Goal: Obtain resource: Download file/media

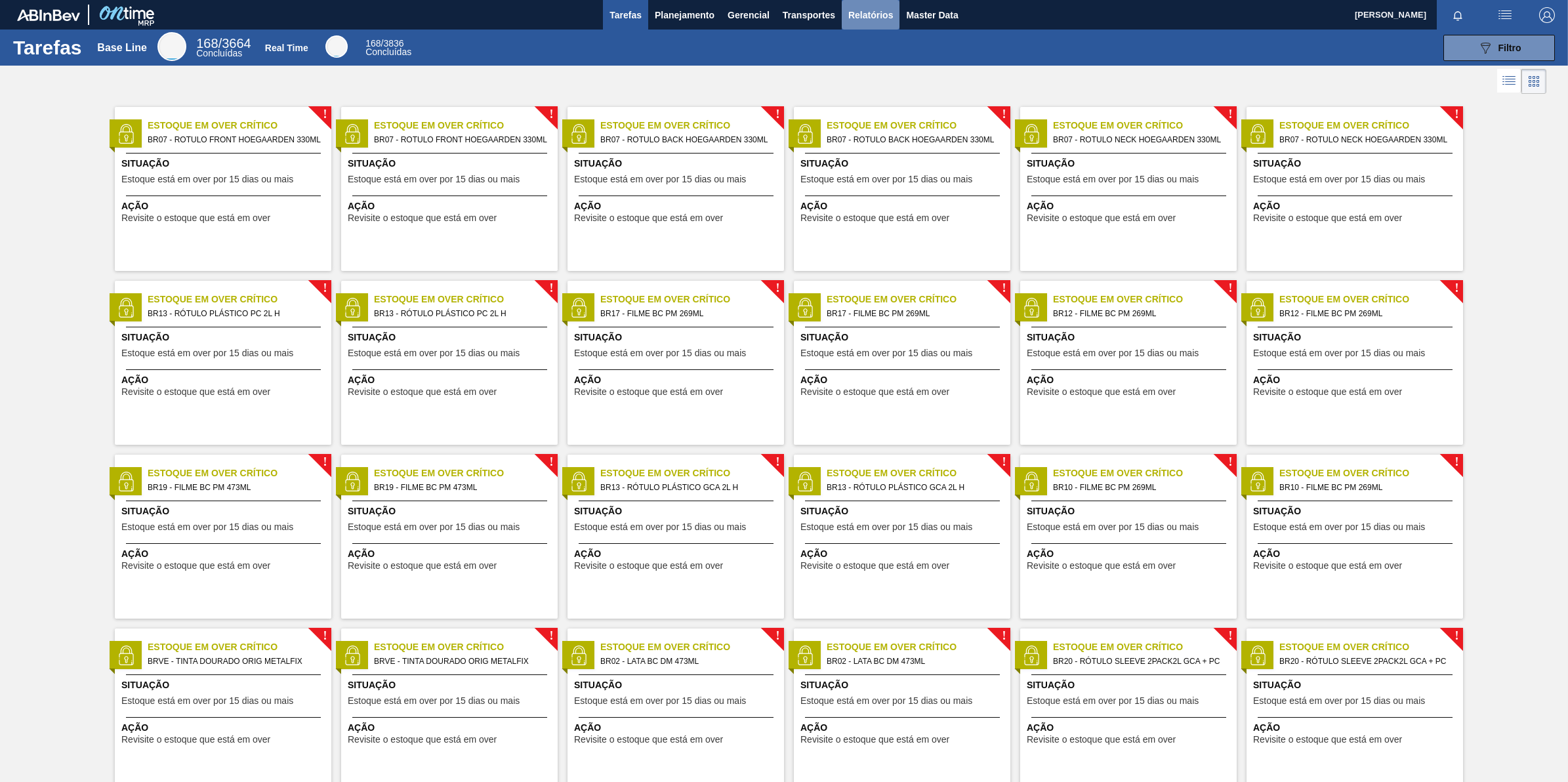
click at [865, 15] on span "Relatórios" at bounding box center [871, 15] width 45 height 16
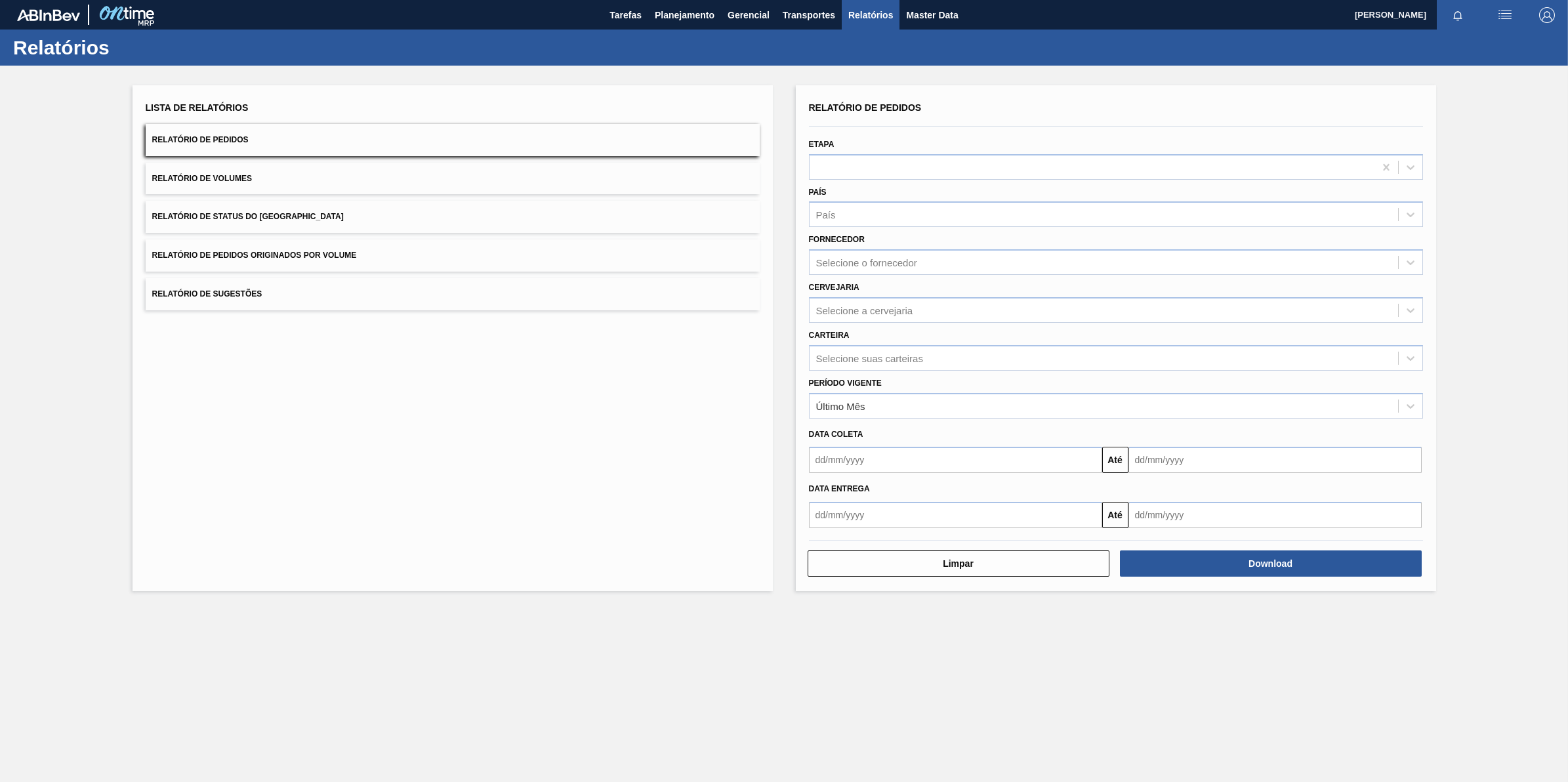
click at [903, 243] on div "Fornecedor Selecione o fornecedor" at bounding box center [1116, 253] width 614 height 45
click at [898, 266] on div "Selecione o fornecedor" at bounding box center [866, 263] width 101 height 11
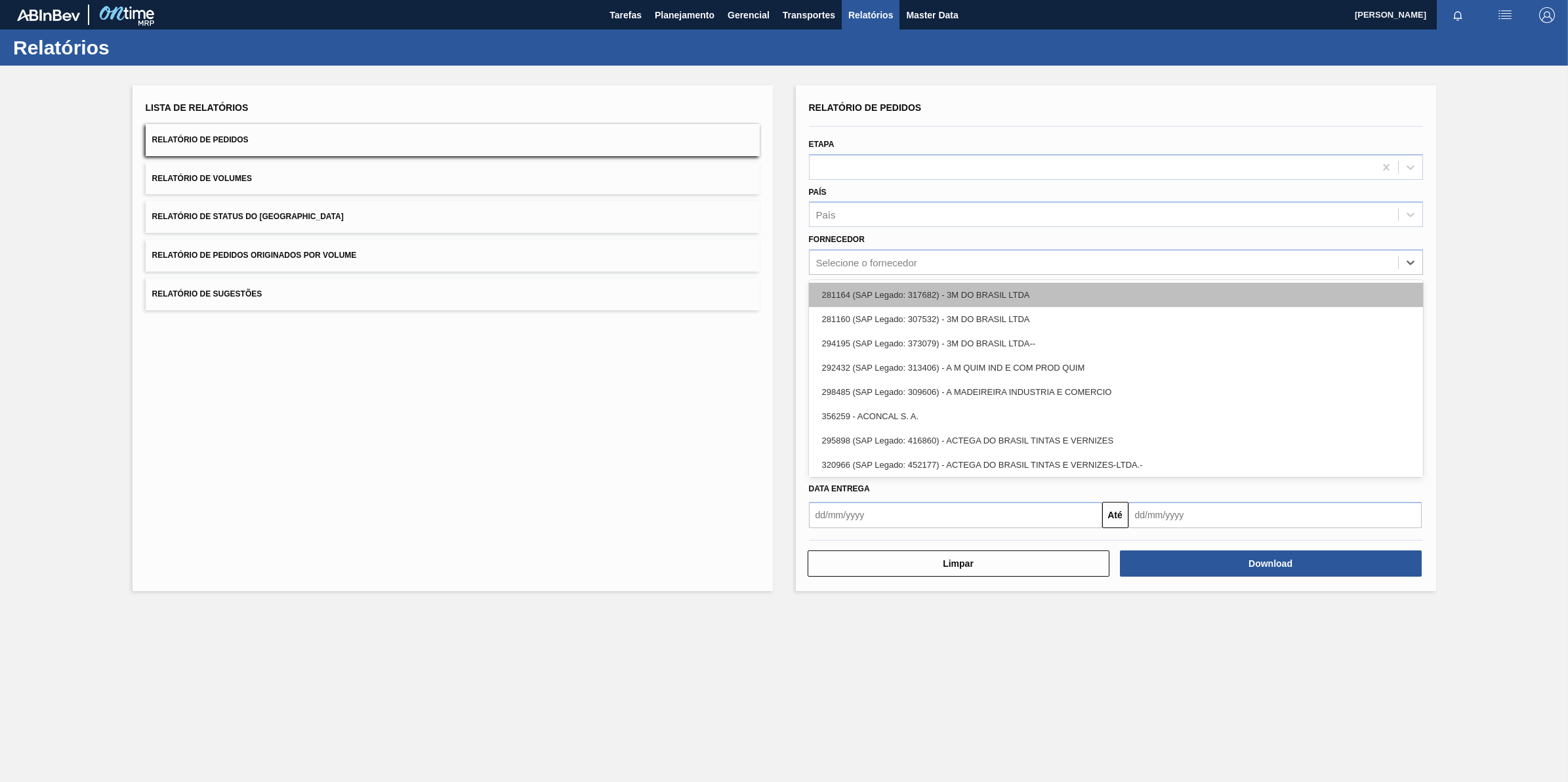
paste input "289877"
type input "289877"
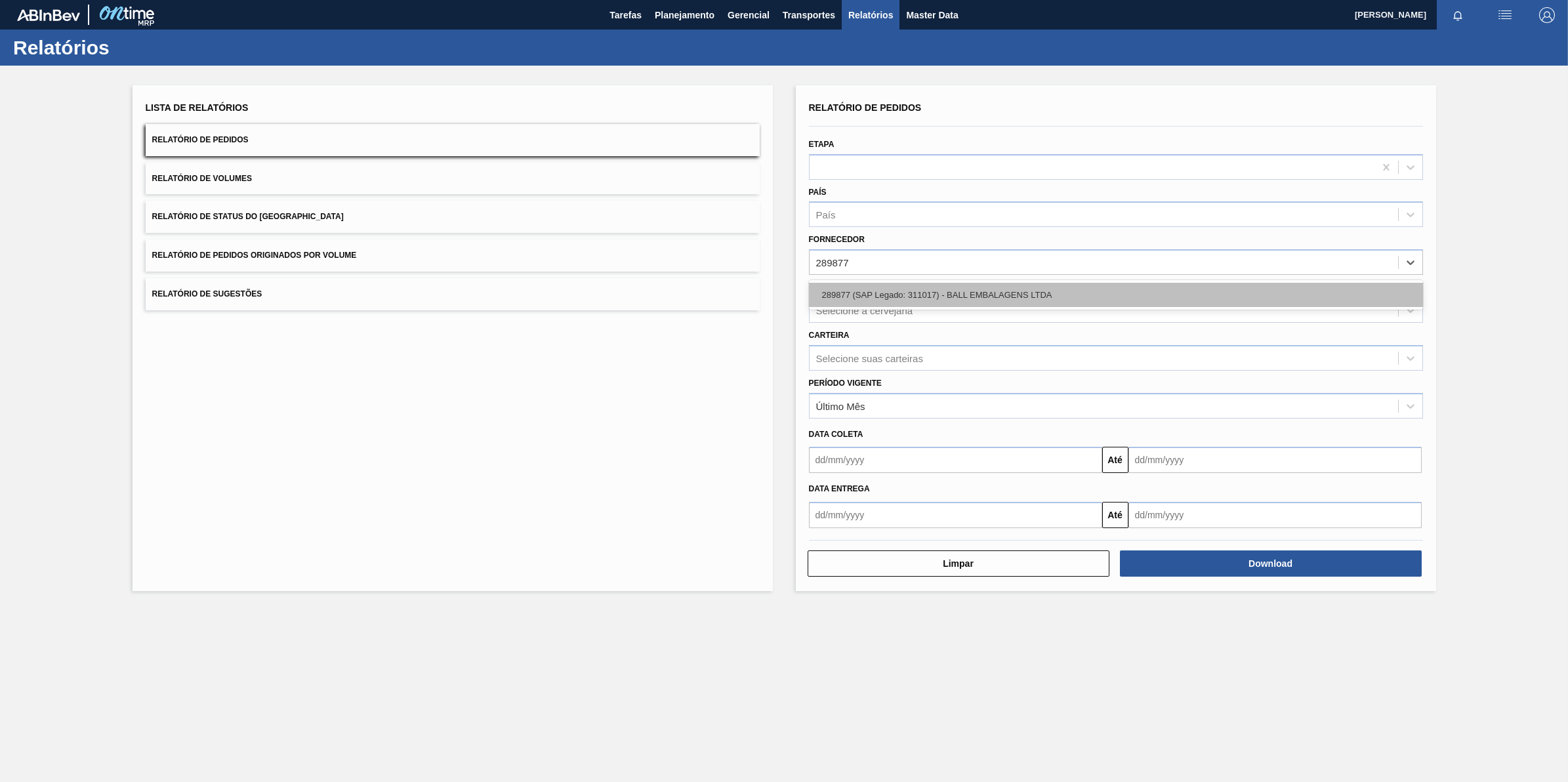
click at [916, 294] on div "289877 (SAP Legado: 311017) - BALL EMBALAGENS LTDA" at bounding box center [1116, 294] width 614 height 24
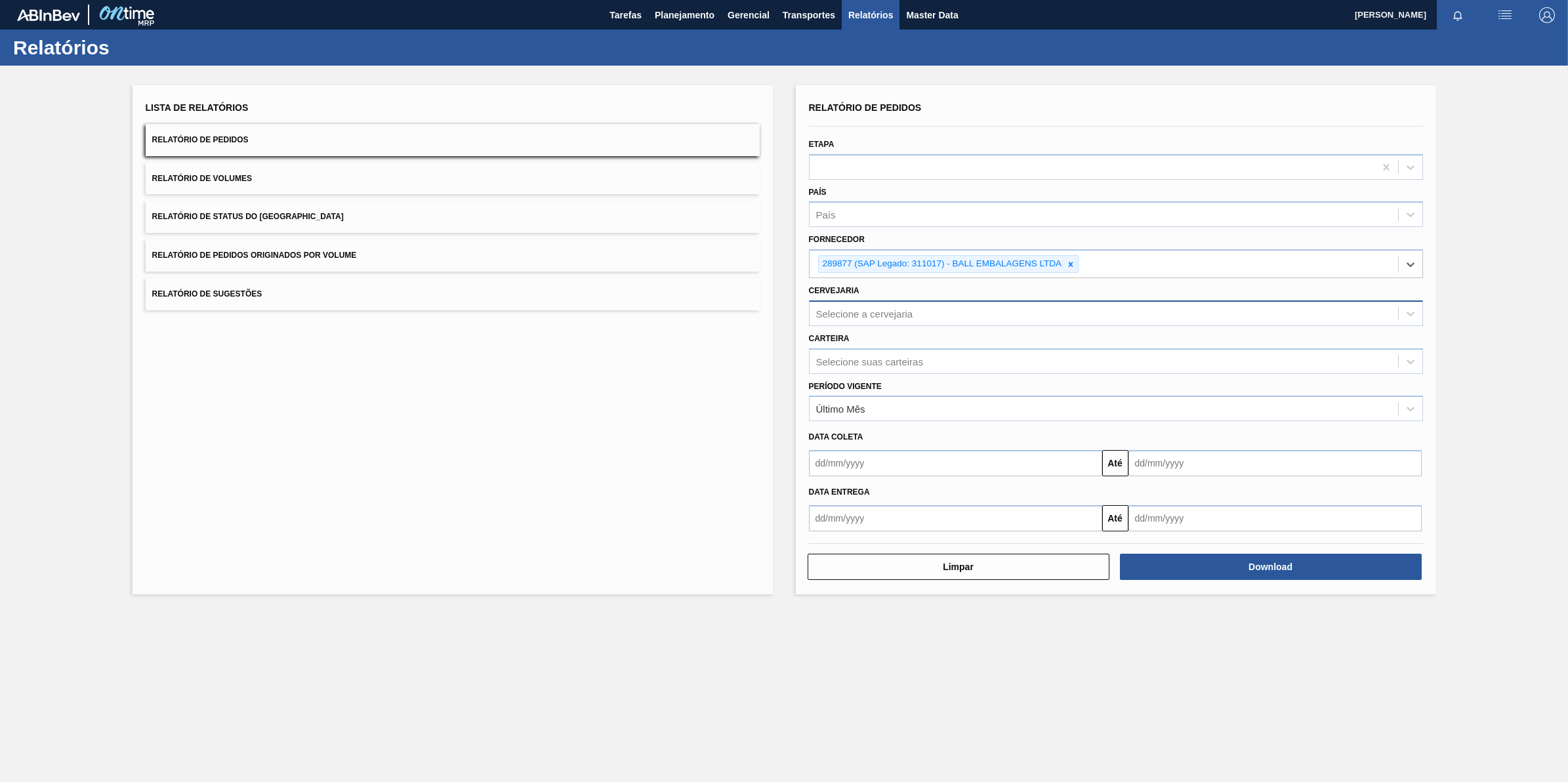
click at [848, 312] on div "Selecione a cervejaria" at bounding box center [865, 313] width 97 height 11
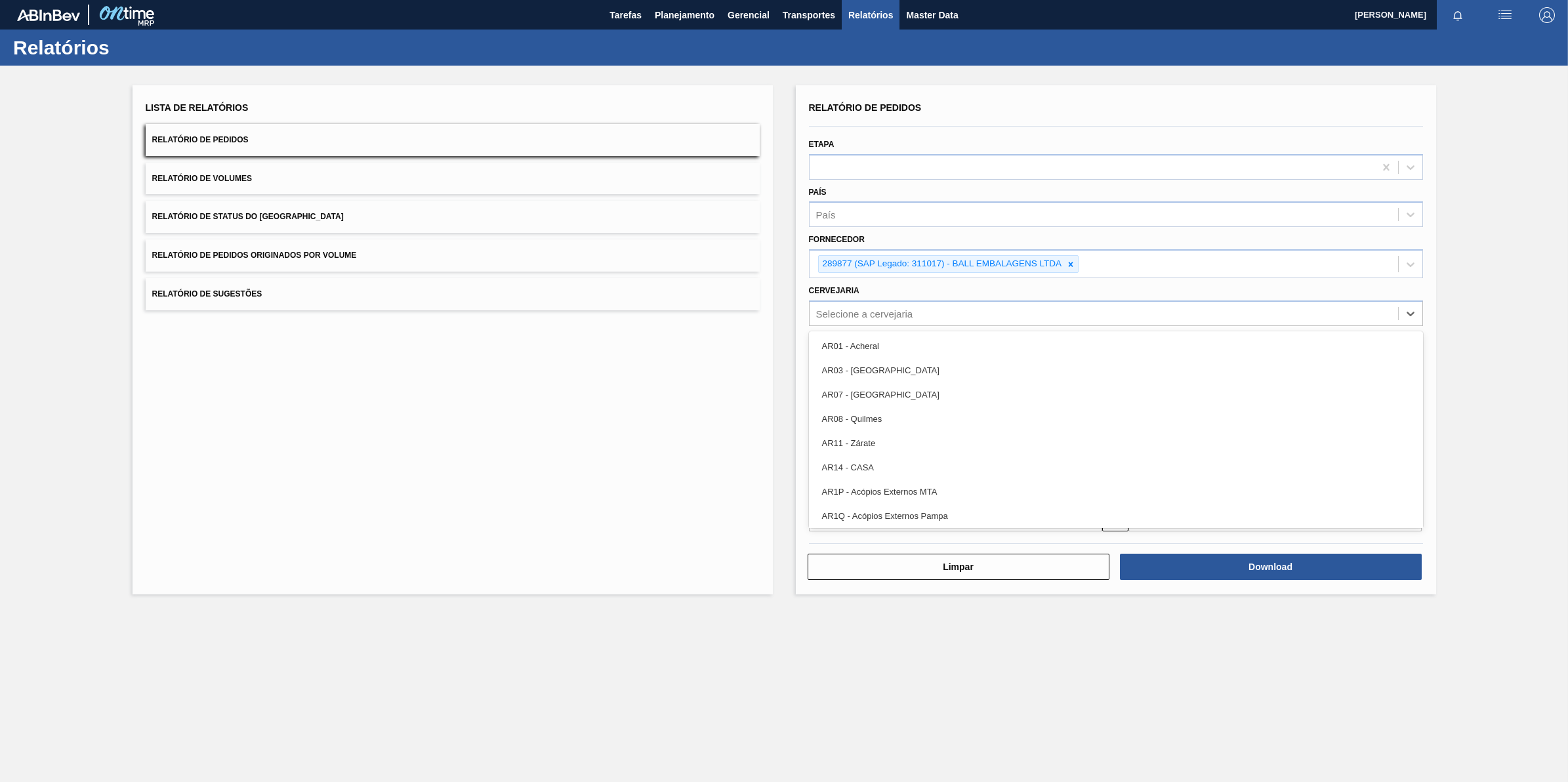
paste input "BR07"
type input "BR07"
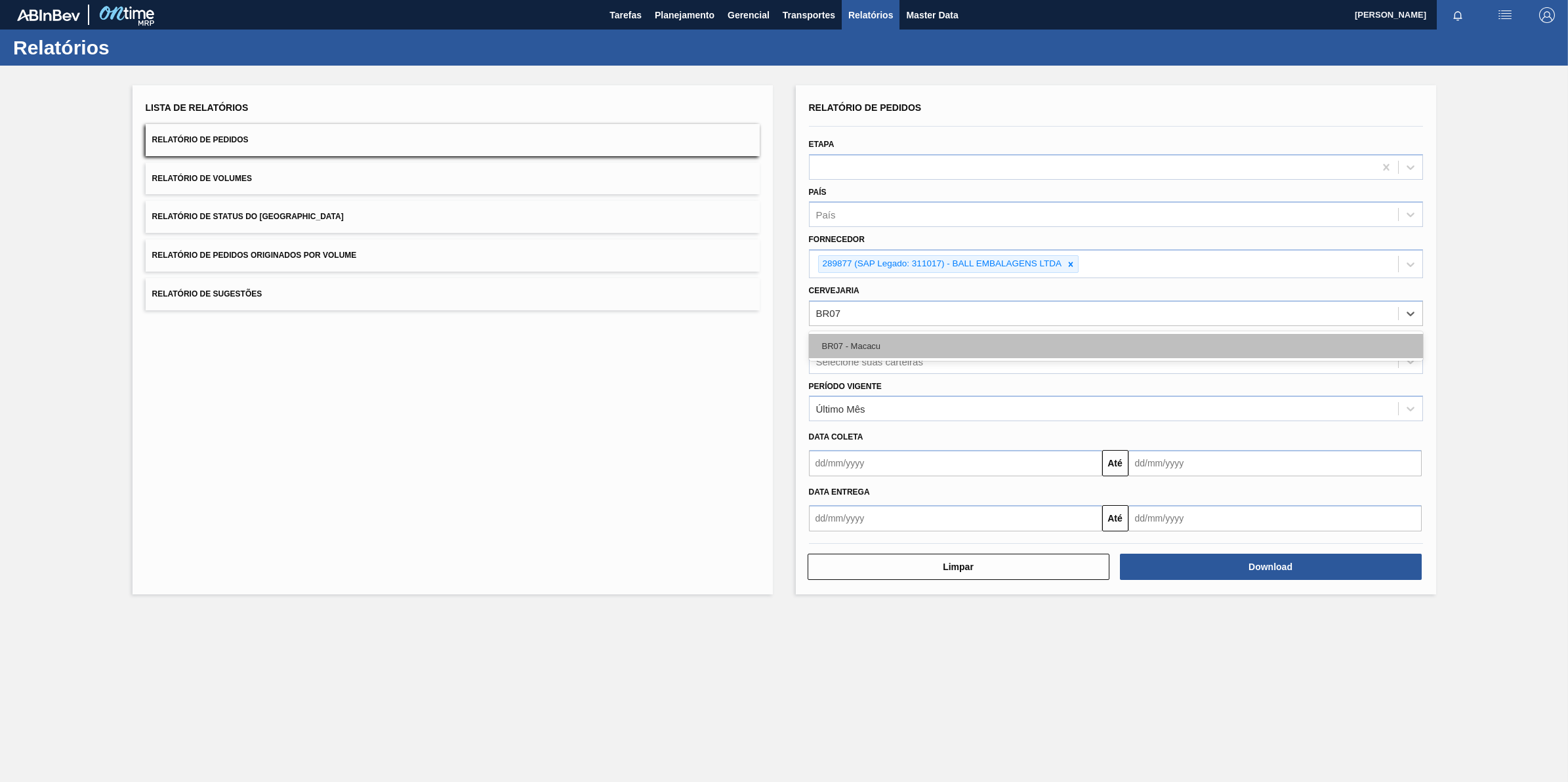
click at [926, 335] on div "BR07 - Macacu" at bounding box center [1116, 346] width 614 height 24
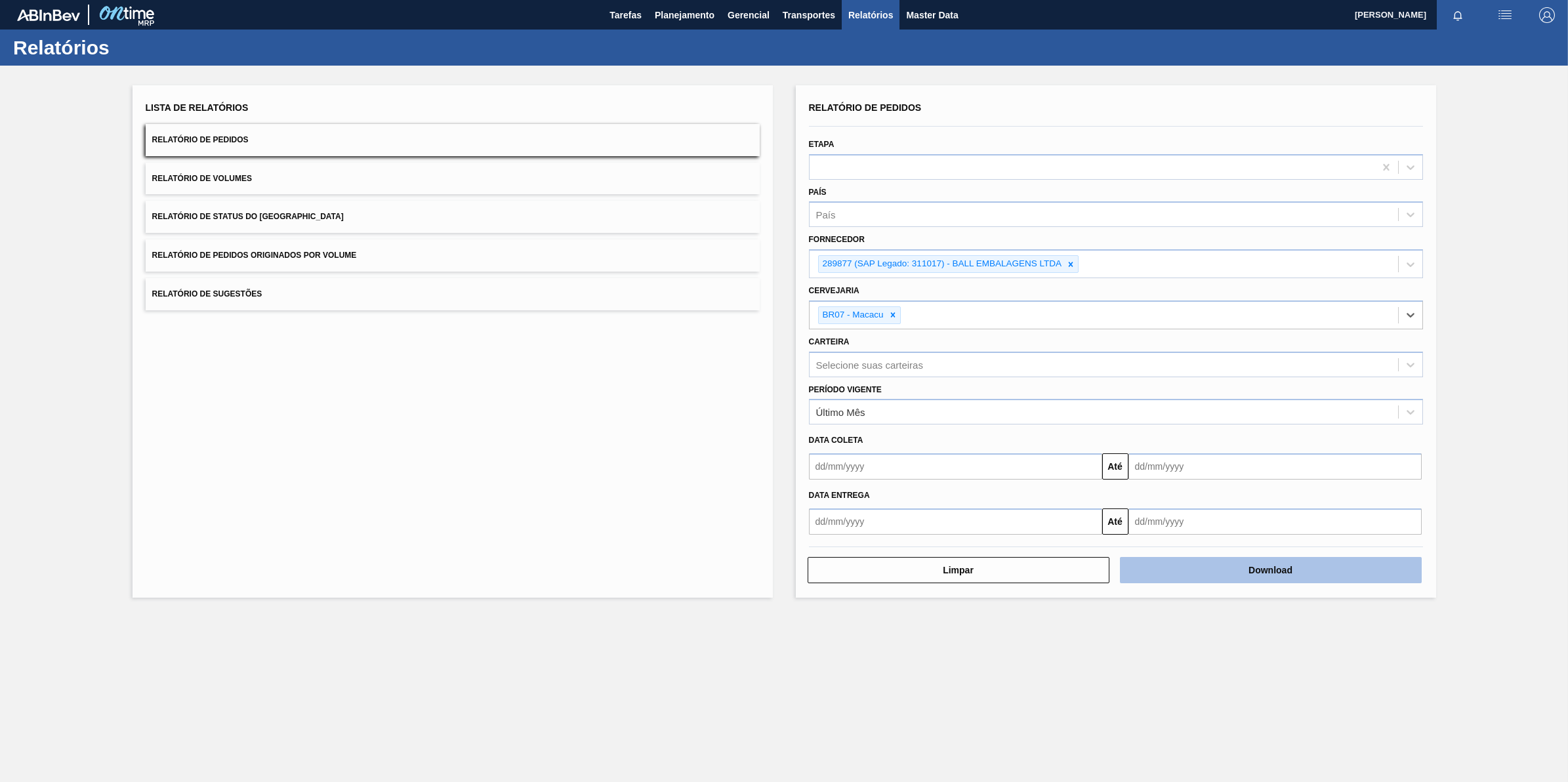
click at [1173, 569] on button "Download" at bounding box center [1271, 570] width 302 height 26
